Goal: Information Seeking & Learning: Learn about a topic

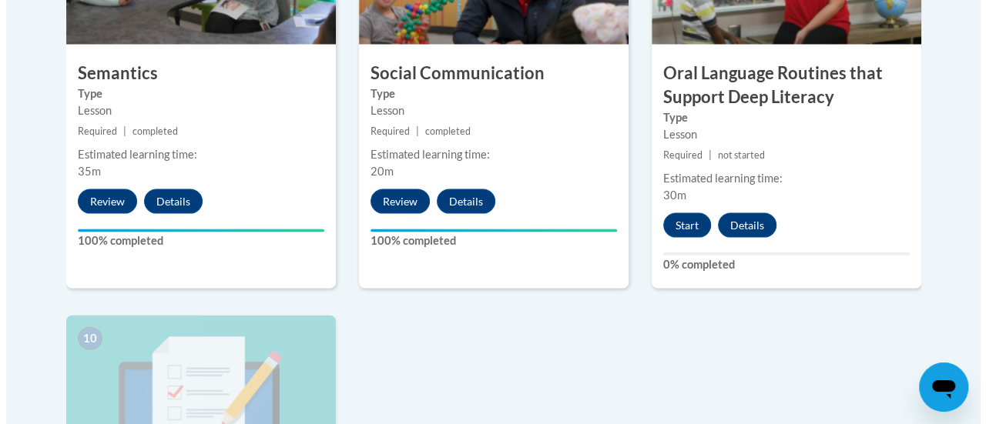
scroll to position [1472, 0]
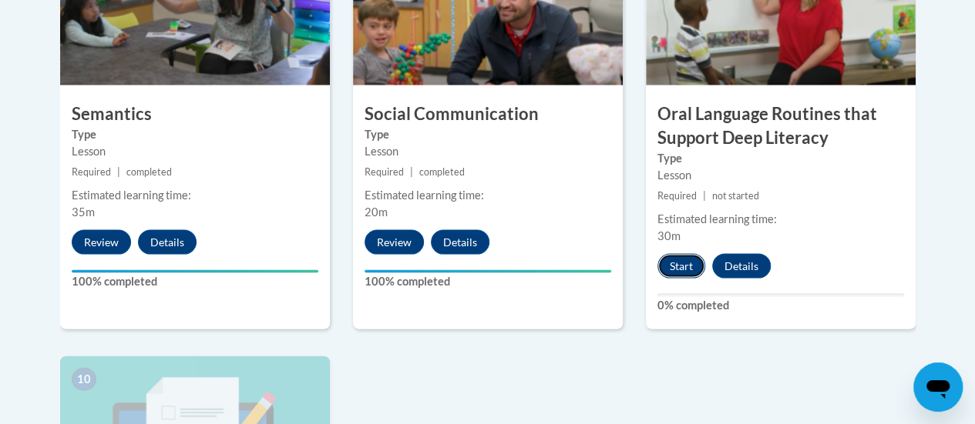
click at [666, 264] on button "Start" at bounding box center [681, 266] width 48 height 25
